Goal: Find specific page/section: Find specific page/section

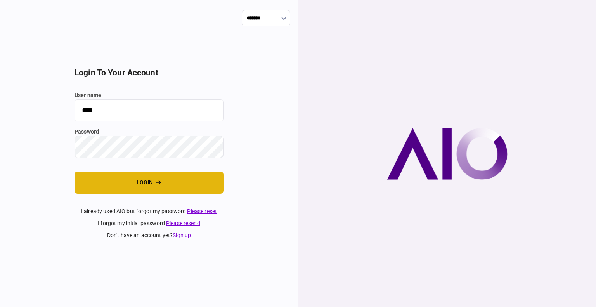
click at [115, 182] on button "login" at bounding box center [148, 182] width 149 height 22
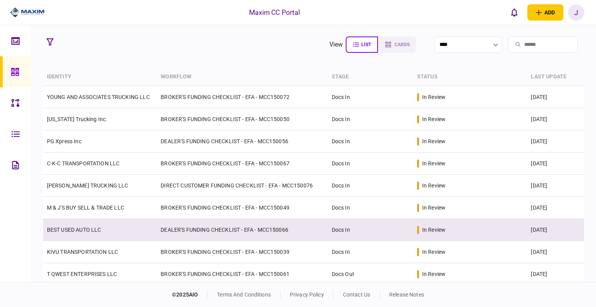
scroll to position [116, 0]
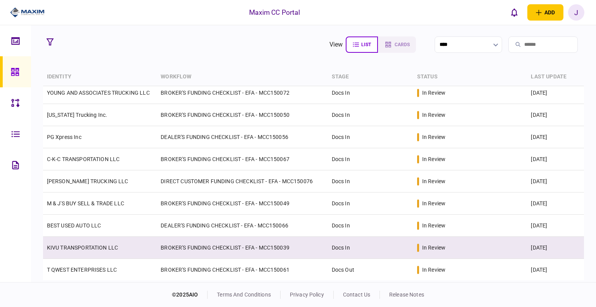
click at [85, 249] on link "KIVU TRANSPORTATION LLC" at bounding box center [82, 247] width 71 height 6
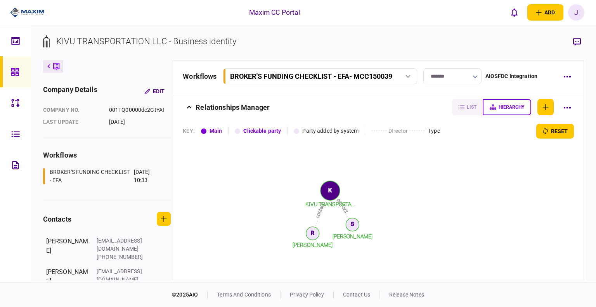
scroll to position [878, 0]
